Goal: Navigation & Orientation: Find specific page/section

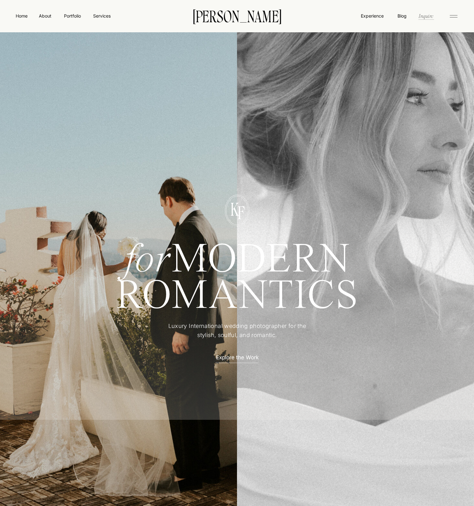
click at [425, 19] on nav "Inquire" at bounding box center [426, 15] width 16 height 7
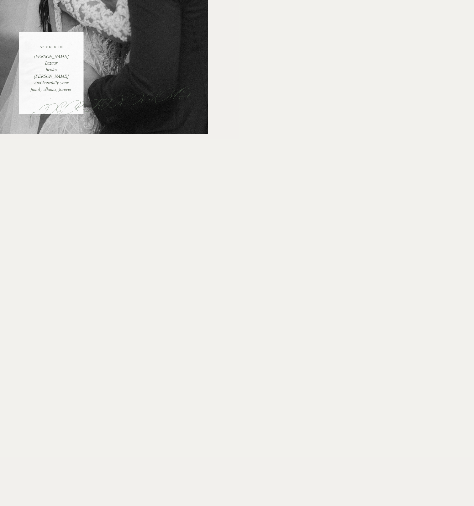
scroll to position [188, 0]
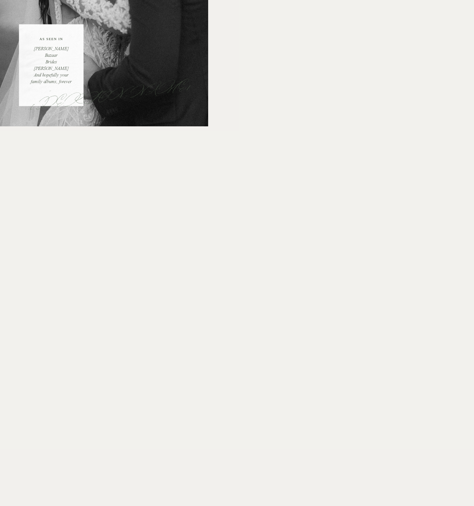
click at [129, 341] on div "Luxury wedding photographer for the stylish, soulful, and romantic. Based in Sa…" at bounding box center [237, 502] width 474 height 1381
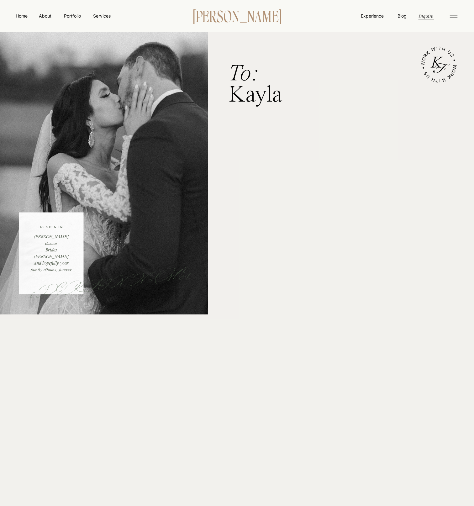
click at [241, 15] on p "[PERSON_NAME]" at bounding box center [237, 15] width 108 height 13
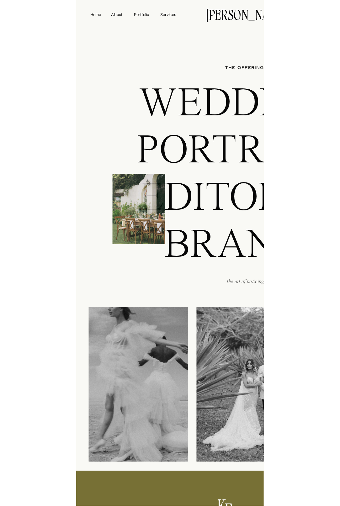
scroll to position [1194, 0]
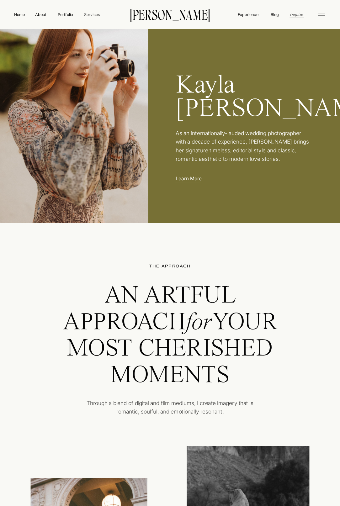
click at [97, 16] on nav "Services" at bounding box center [91, 14] width 17 height 6
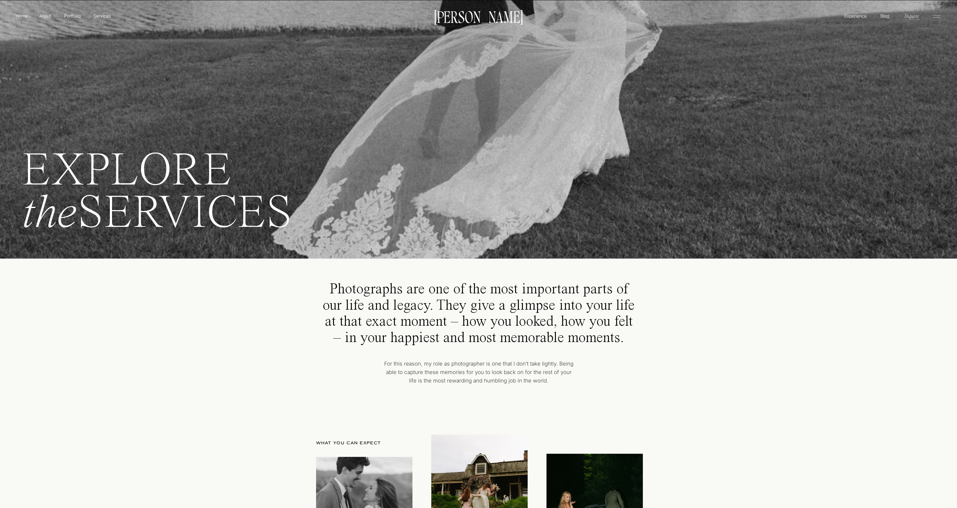
click at [340, 13] on p "[PERSON_NAME]" at bounding box center [478, 16] width 95 height 13
